Goal: Information Seeking & Learning: Learn about a topic

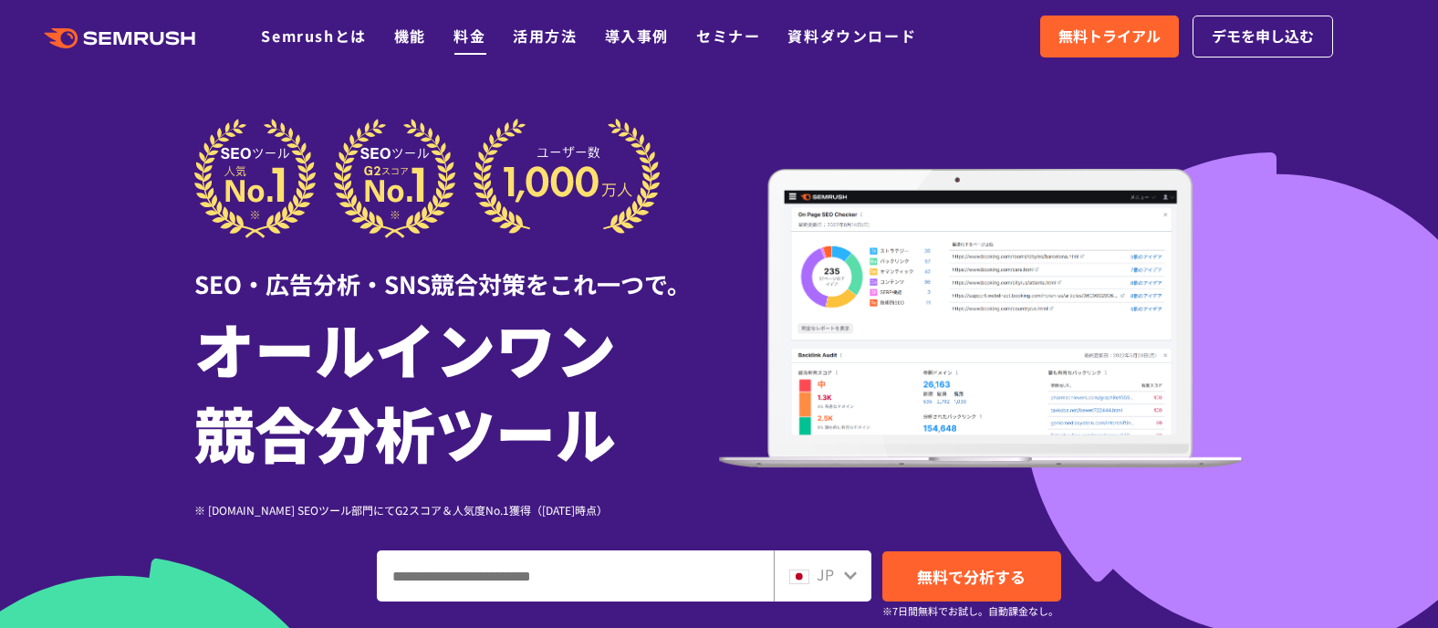
click at [458, 38] on link "料金" at bounding box center [469, 36] width 32 height 22
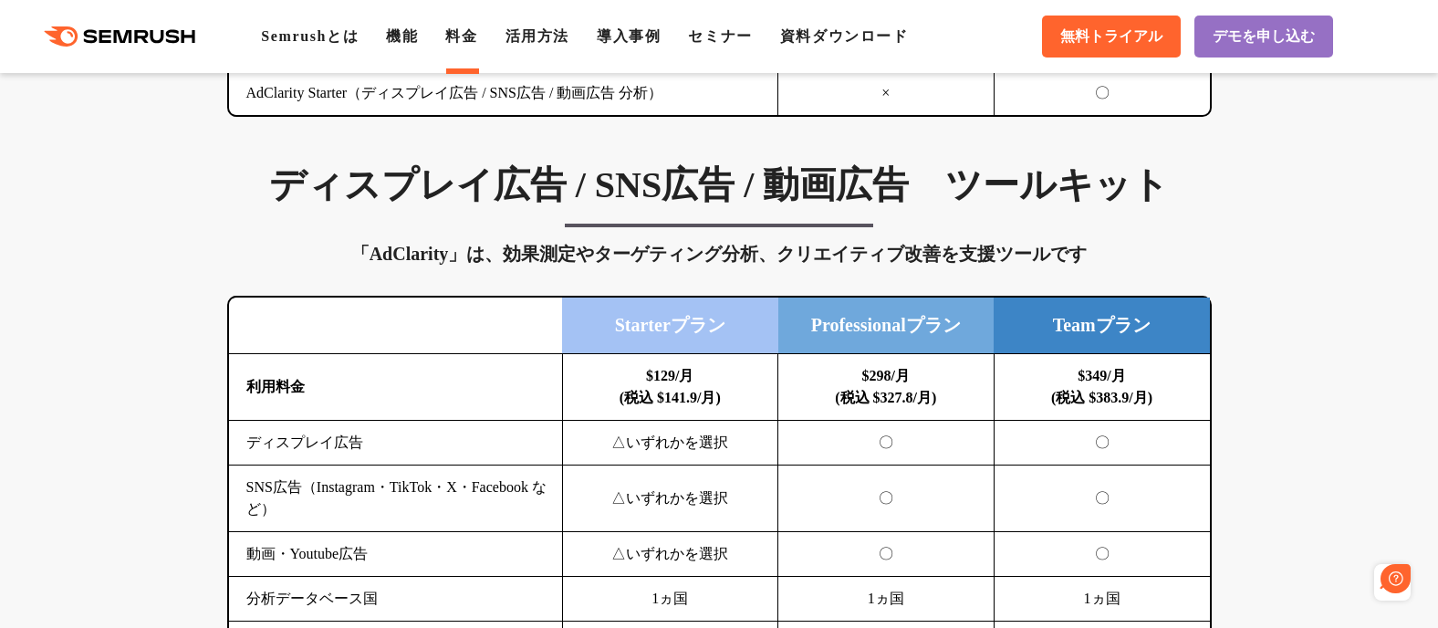
scroll to position [2737, 0]
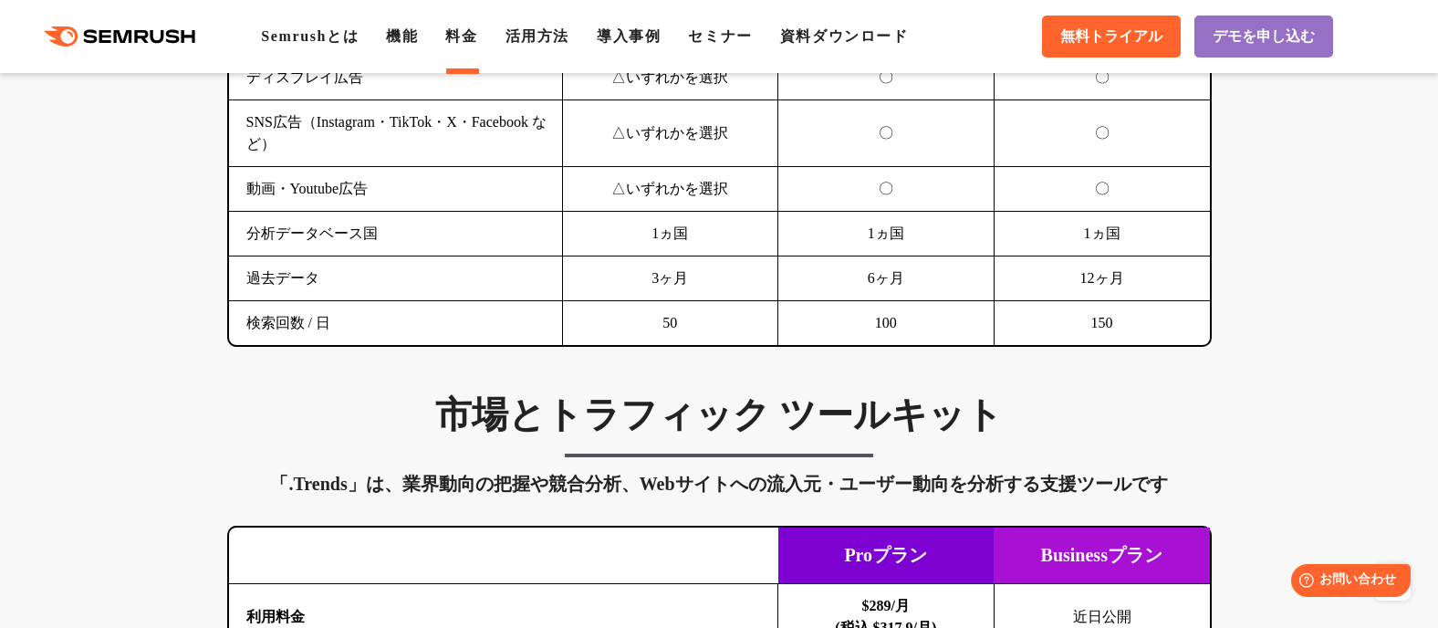
drag, startPoint x: 355, startPoint y: 153, endPoint x: 336, endPoint y: 159, distance: 19.9
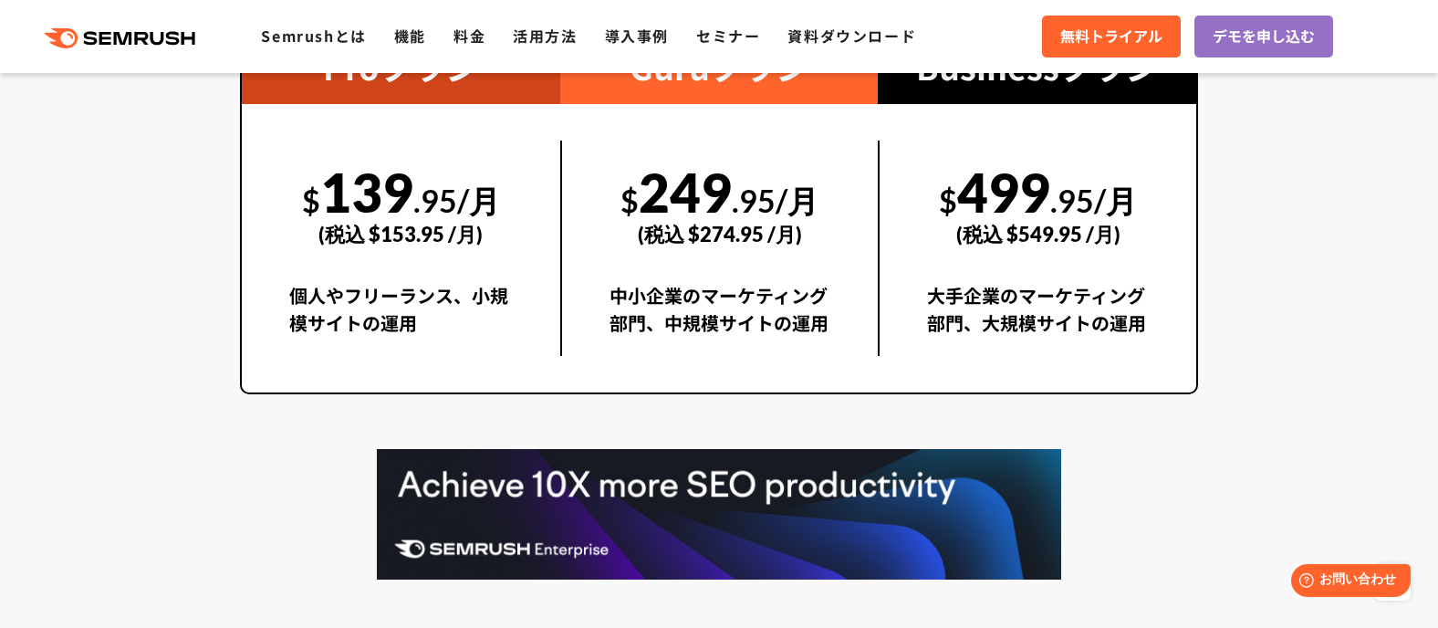
scroll to position [3284, 0]
